Goal: Find specific page/section

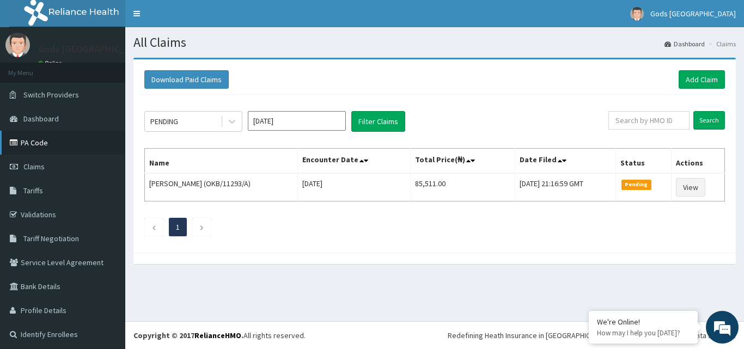
click at [57, 144] on link "PA Code" at bounding box center [62, 143] width 125 height 24
